Goal: Task Accomplishment & Management: Use online tool/utility

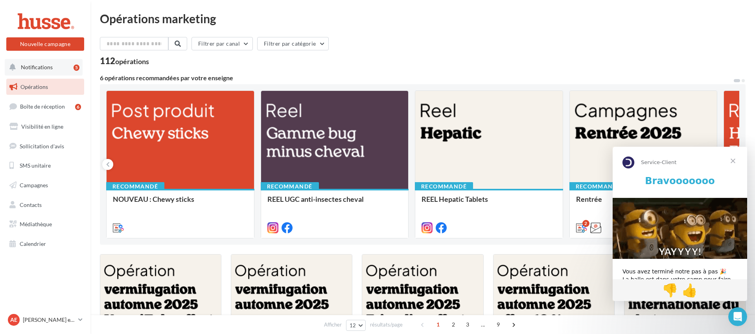
click at [60, 70] on button "Notifications 5" at bounding box center [44, 67] width 78 height 17
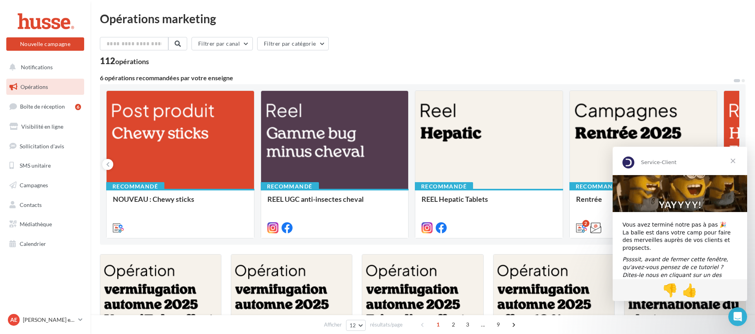
scroll to position [53, 0]
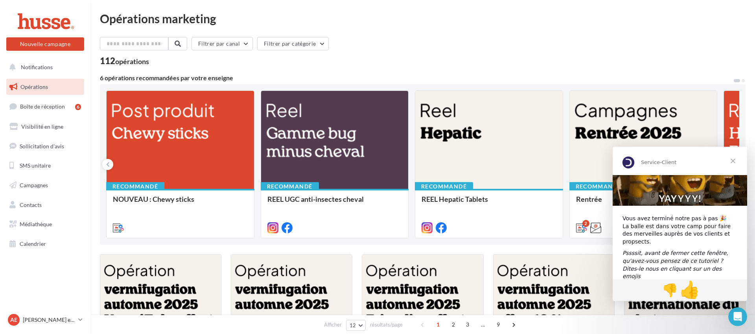
click at [694, 289] on span "👍" at bounding box center [690, 290] width 21 height 20
click at [733, 160] on span "Fermer" at bounding box center [733, 161] width 28 height 28
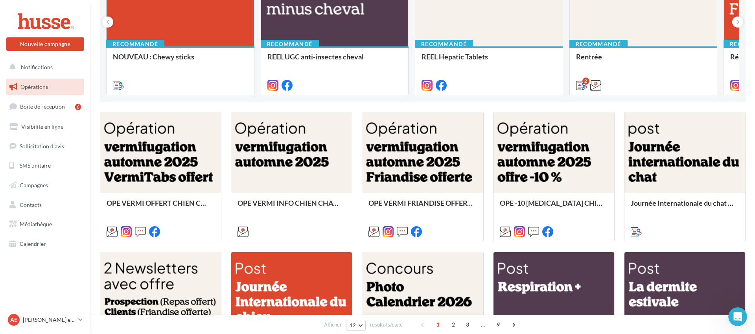
scroll to position [0, 0]
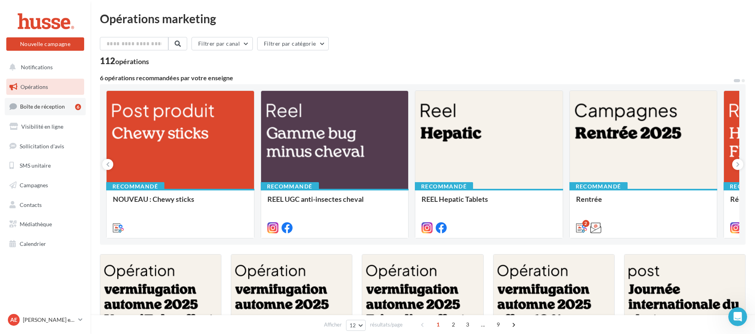
click at [62, 104] on span "Boîte de réception" at bounding box center [42, 106] width 45 height 7
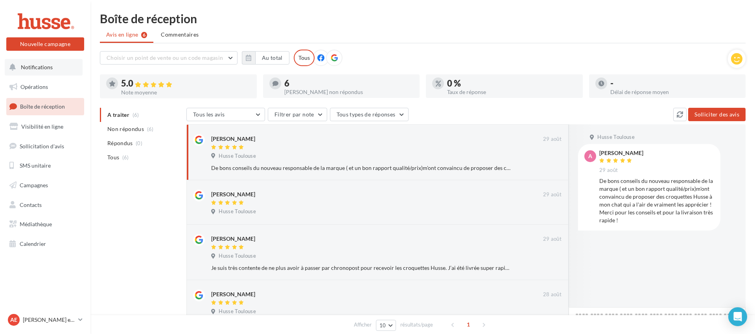
click at [51, 66] on span "Notifications" at bounding box center [37, 67] width 32 height 7
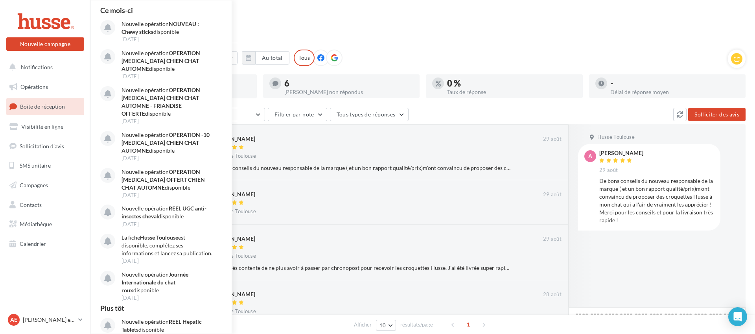
click at [370, 24] on div "Boîte de réception" at bounding box center [423, 19] width 646 height 12
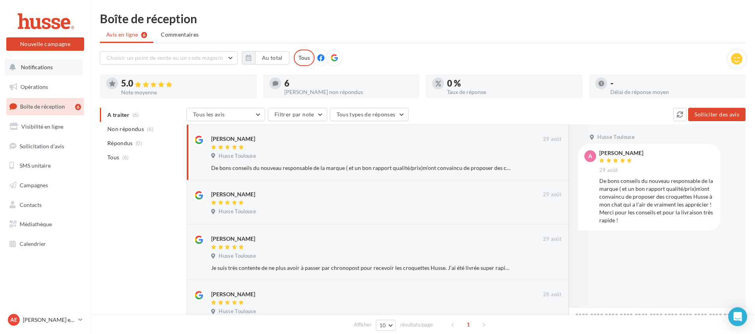
click at [40, 69] on span "Notifications" at bounding box center [37, 67] width 32 height 7
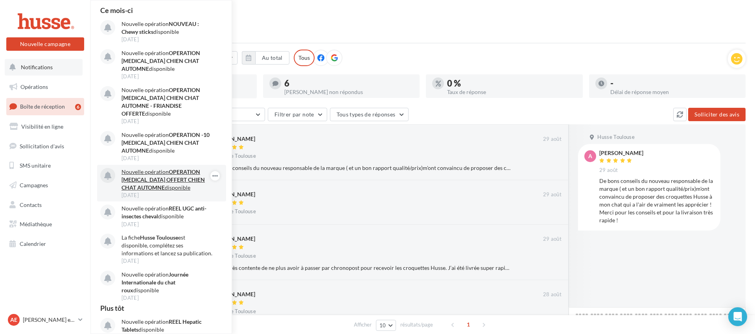
click at [195, 192] on div "12 sept." at bounding box center [167, 195] width 91 height 7
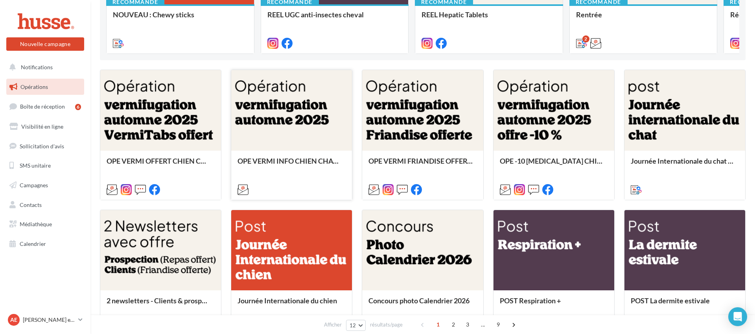
scroll to position [187, 0]
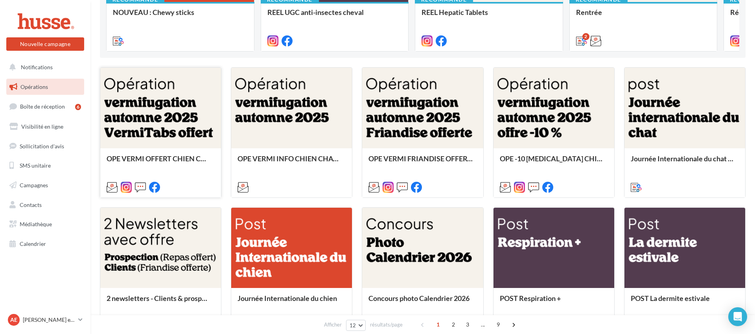
click at [155, 122] on div at bounding box center [160, 108] width 121 height 81
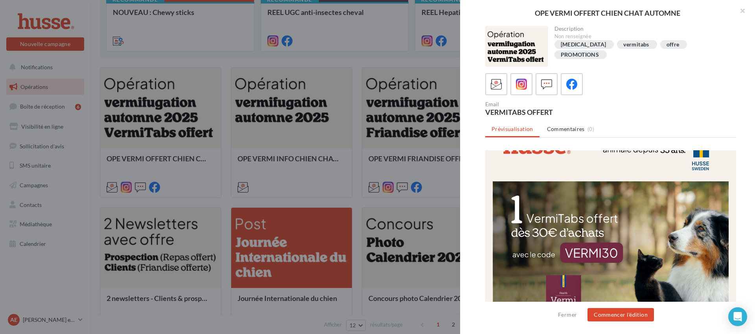
scroll to position [0, 0]
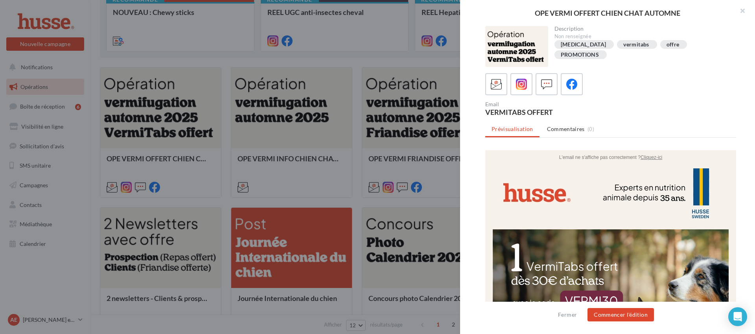
click at [698, 106] on div "Email VERMITABS OFFERT" at bounding box center [613, 108] width 257 height 14
click at [571, 83] on icon at bounding box center [571, 84] width 11 height 11
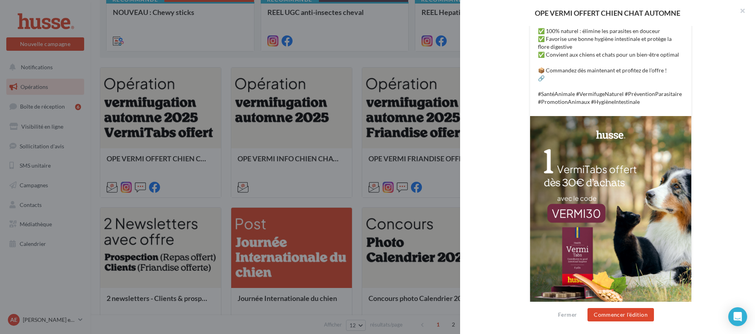
scroll to position [238, 0]
click at [182, 55] on div at bounding box center [377, 167] width 755 height 334
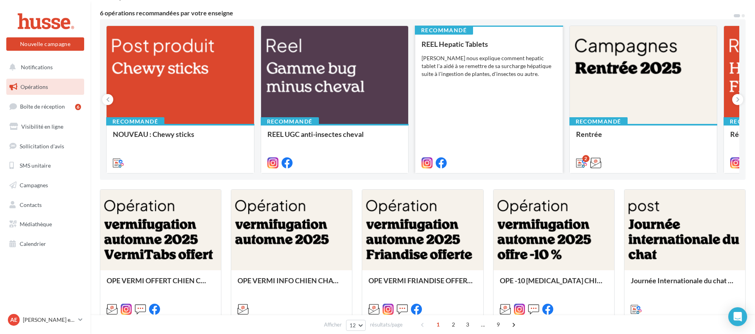
scroll to position [59, 0]
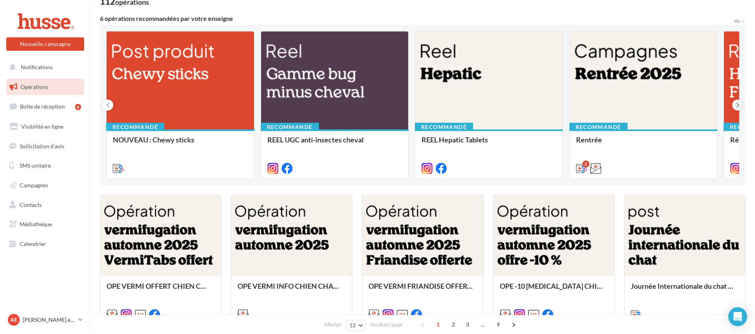
click at [741, 105] on button at bounding box center [737, 105] width 11 height 11
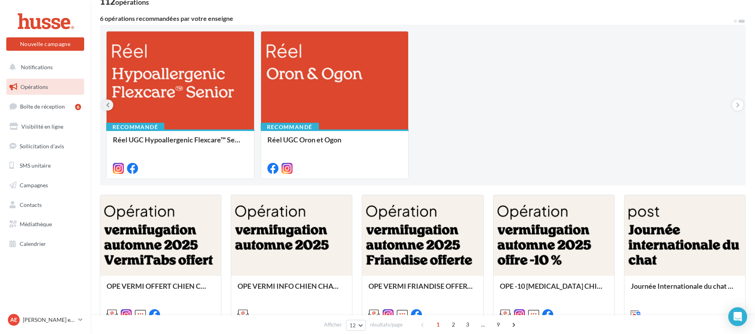
click at [106, 104] on icon at bounding box center [108, 105] width 4 height 8
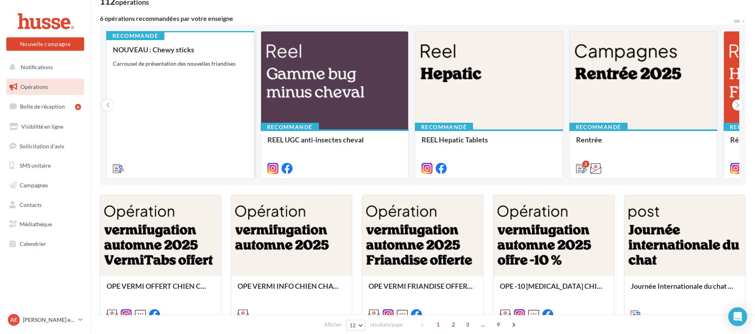
click at [166, 98] on div "NOUVEAU : Chewy sticks Carrousel de présentation des nouvelles friandises" at bounding box center [180, 109] width 135 height 126
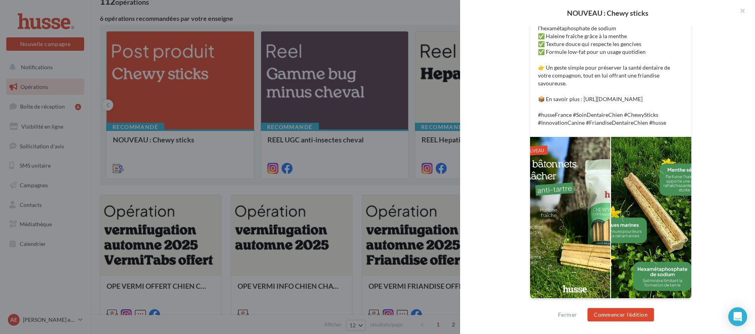
scroll to position [0, 0]
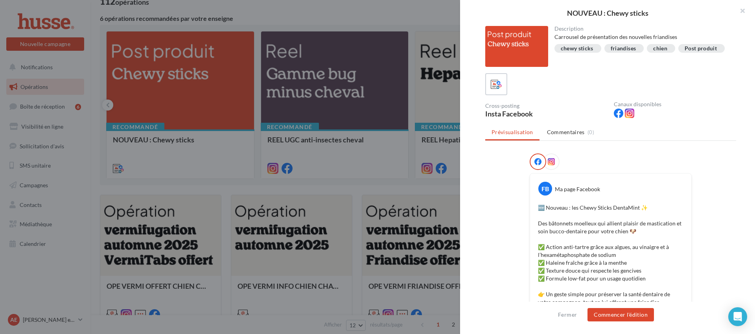
click at [555, 161] on div at bounding box center [551, 161] width 17 height 17
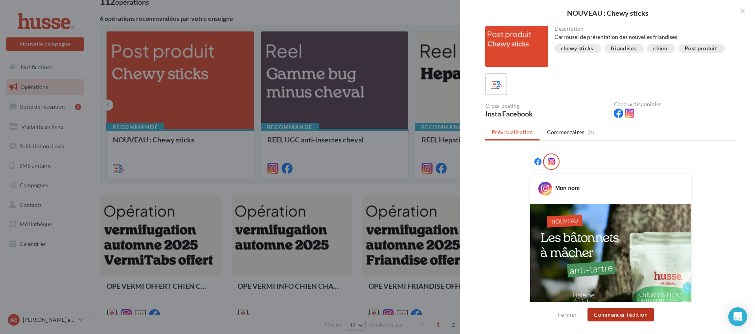
click at [631, 317] on button "Commencer l'édition" at bounding box center [621, 314] width 66 height 13
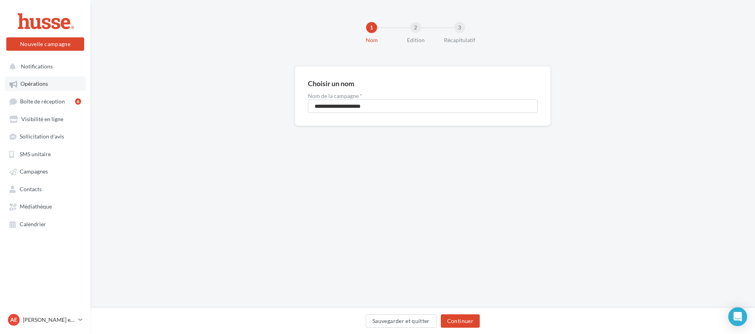
click at [59, 87] on link "Opérations" at bounding box center [45, 83] width 81 height 14
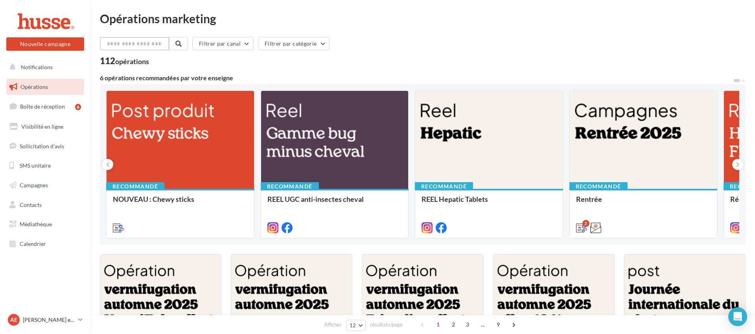
click at [130, 46] on input "text" at bounding box center [134, 43] width 69 height 13
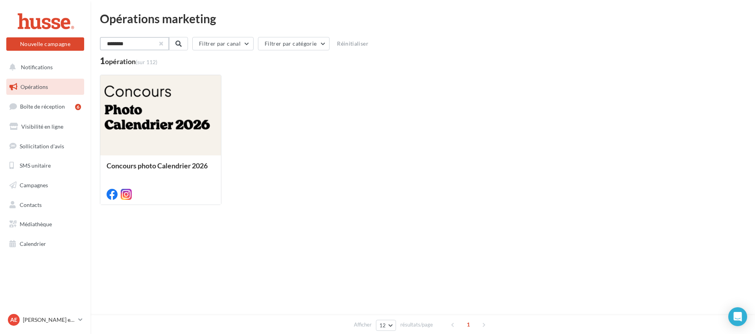
type input "********"
click at [166, 43] on div "********" at bounding box center [134, 43] width 68 height 13
click at [162, 42] on button "button" at bounding box center [160, 43] width 3 height 3
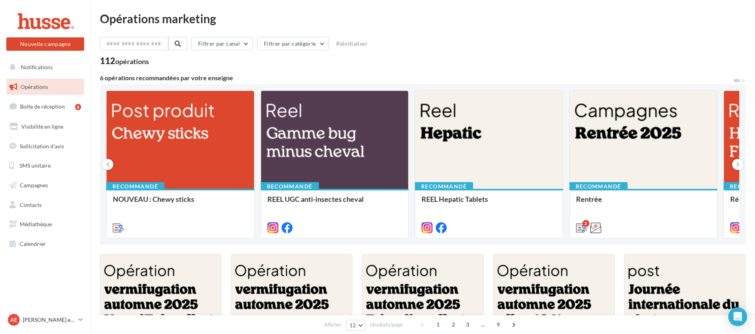
click at [65, 87] on link "Opérations" at bounding box center [45, 87] width 81 height 17
click at [230, 39] on button "Filtrer par canal" at bounding box center [222, 43] width 61 height 13
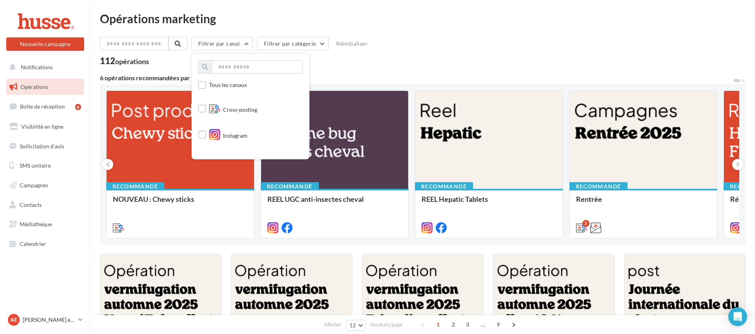
click at [381, 53] on div "Filtrer par canal Tous les canaux Cross-posting Instagram Facebook Email SMS Po…" at bounding box center [423, 45] width 646 height 17
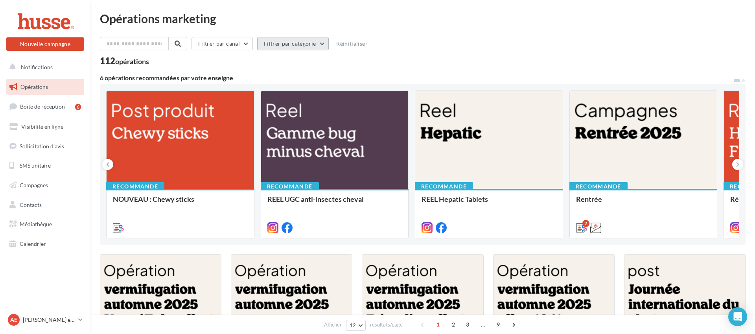
click at [311, 42] on button "Filtrer par catégorie" at bounding box center [293, 43] width 72 height 13
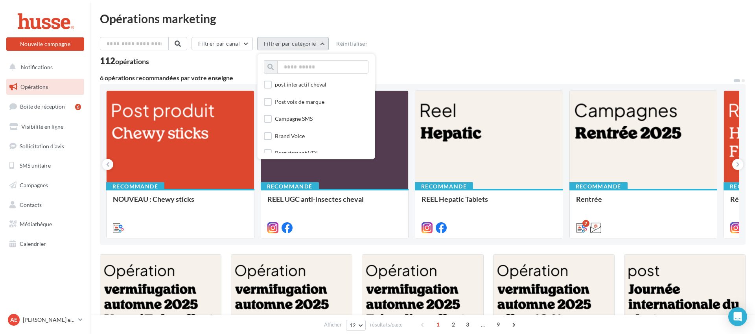
scroll to position [400, 0]
click at [431, 44] on div "Filtrer par canal Filtrer par catégorie Toutes les catégories Post produit reel…" at bounding box center [423, 45] width 646 height 17
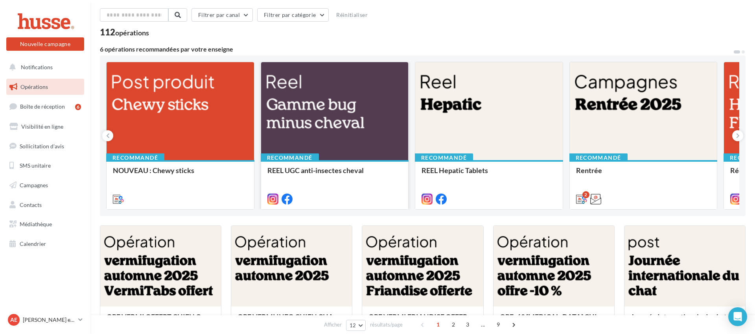
scroll to position [0, 0]
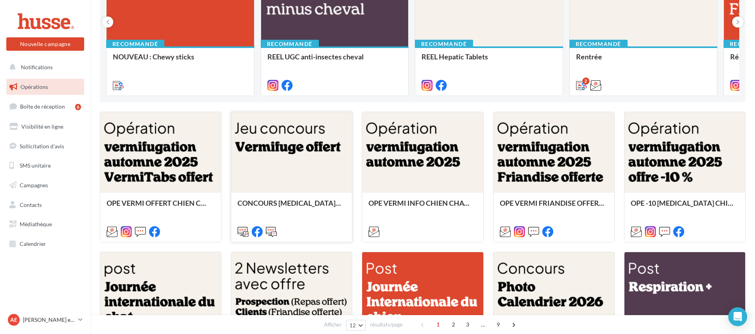
scroll to position [143, 0]
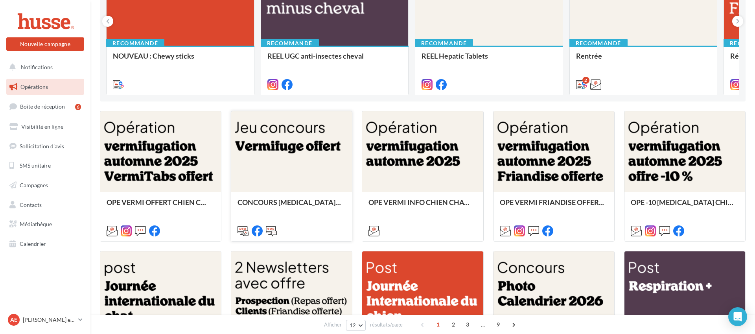
click at [284, 151] on div at bounding box center [291, 151] width 121 height 81
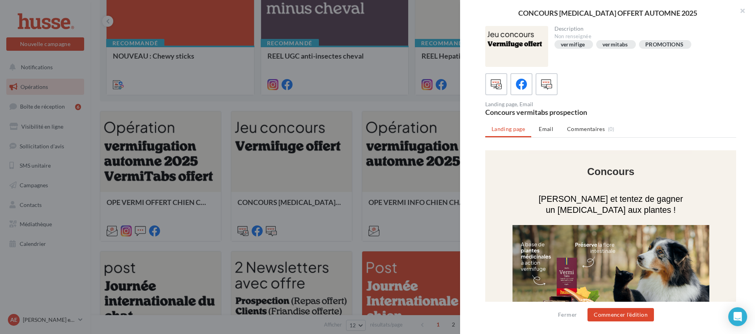
scroll to position [0, 0]
